Goal: Information Seeking & Learning: Learn about a topic

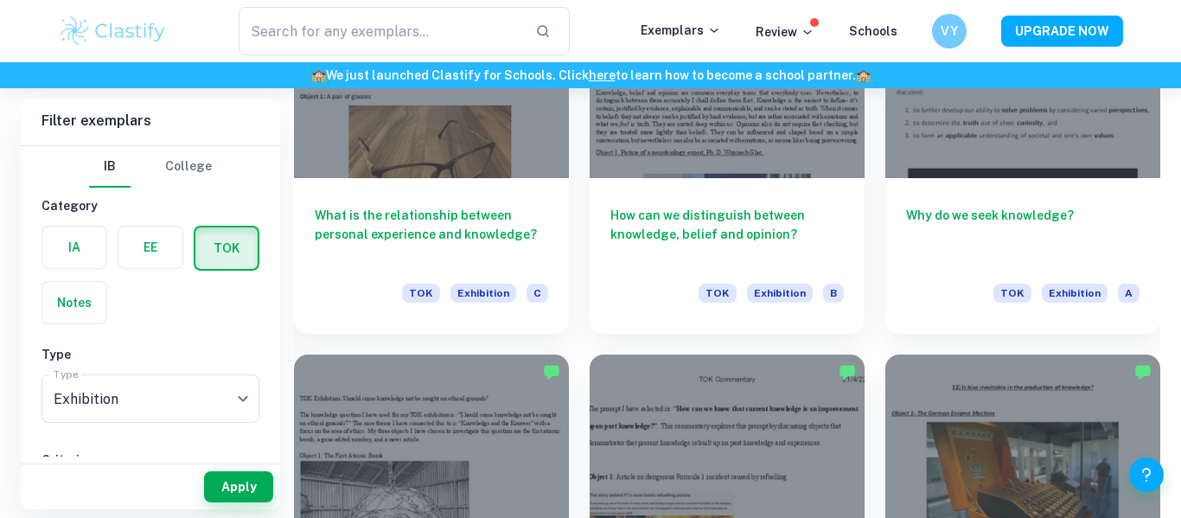
scroll to position [7884, 0]
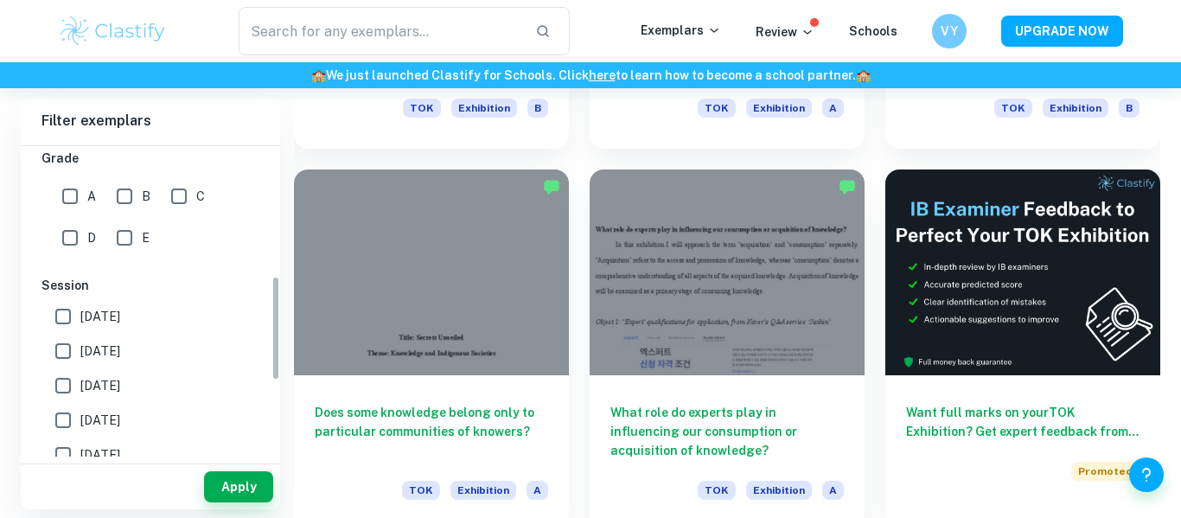
scroll to position [383, 0]
click at [72, 189] on input "A" at bounding box center [70, 196] width 35 height 35
checkbox input "true"
click at [237, 483] on button "Apply" at bounding box center [238, 486] width 69 height 31
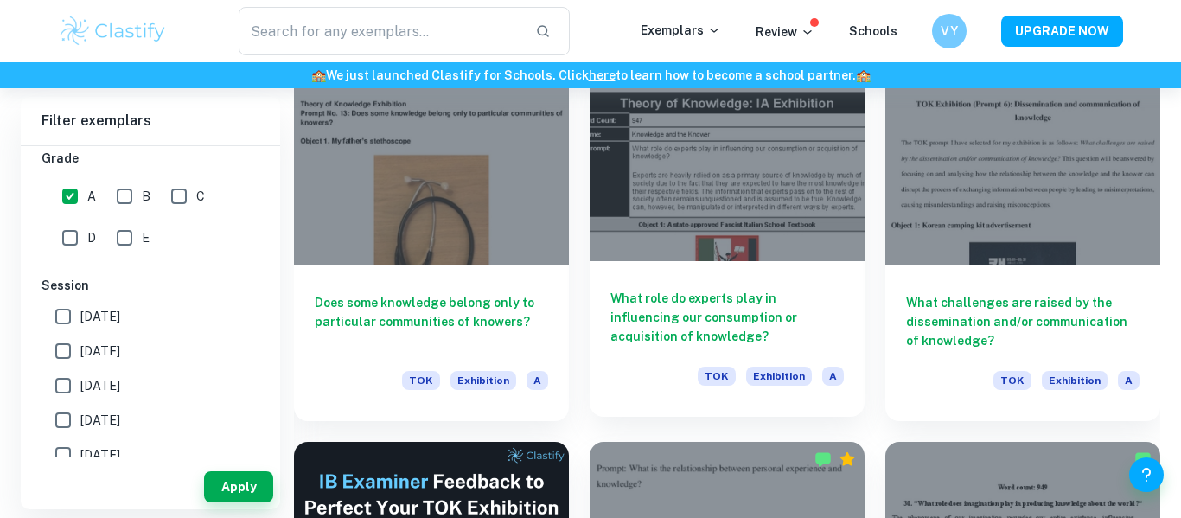
scroll to position [8564, 0]
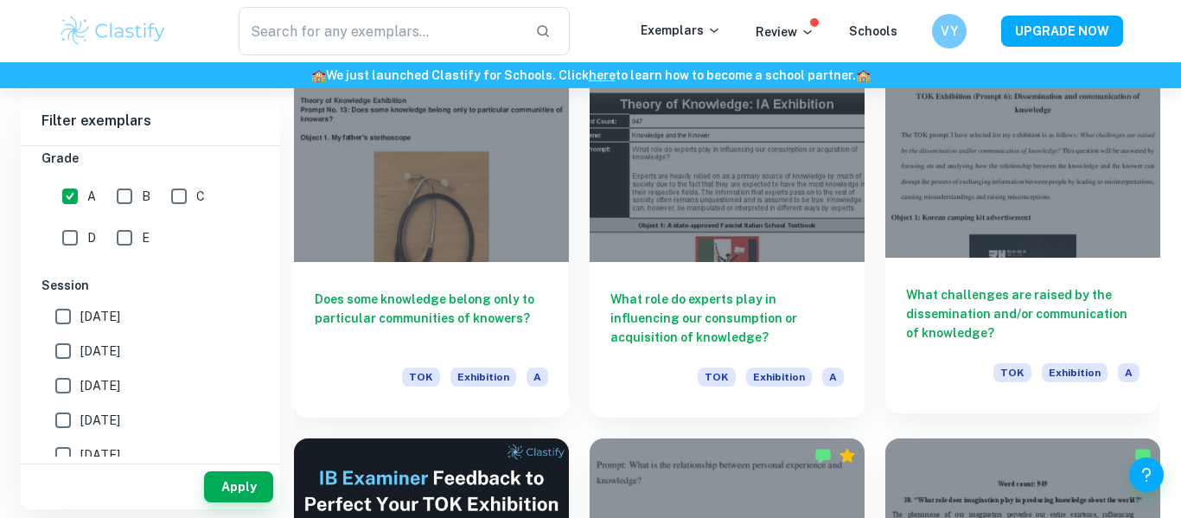
click at [981, 201] on div at bounding box center [1023, 154] width 275 height 206
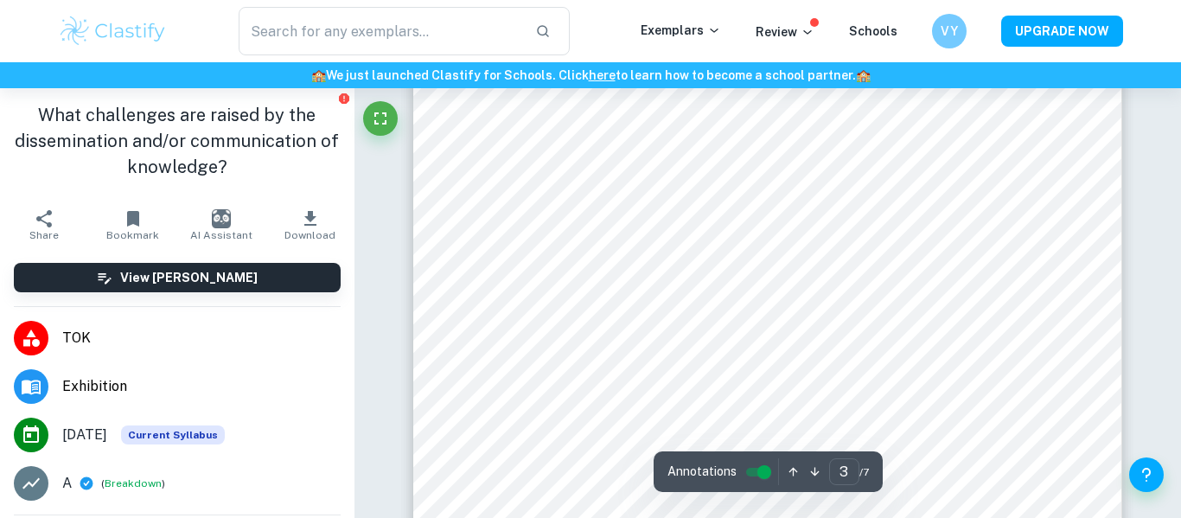
scroll to position [1560, 0]
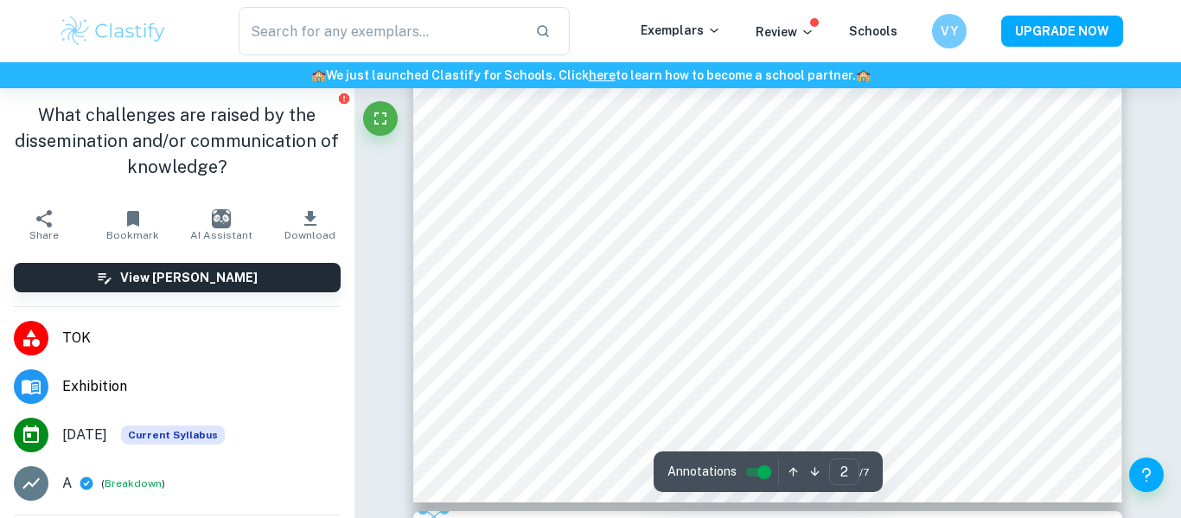
type input "1"
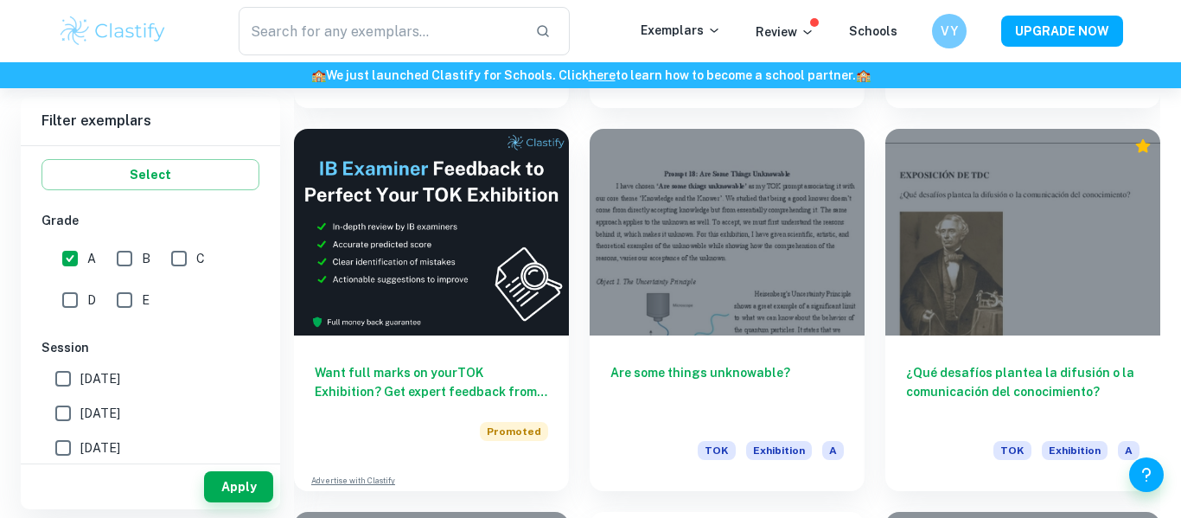
scroll to position [15000, 0]
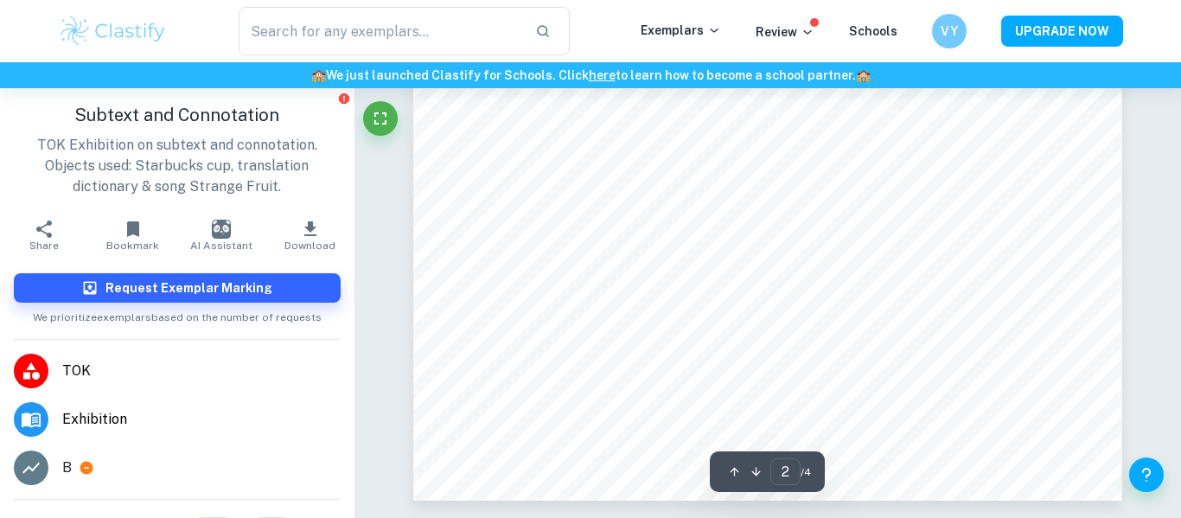
type input "1"
